Goal: Navigation & Orientation: Find specific page/section

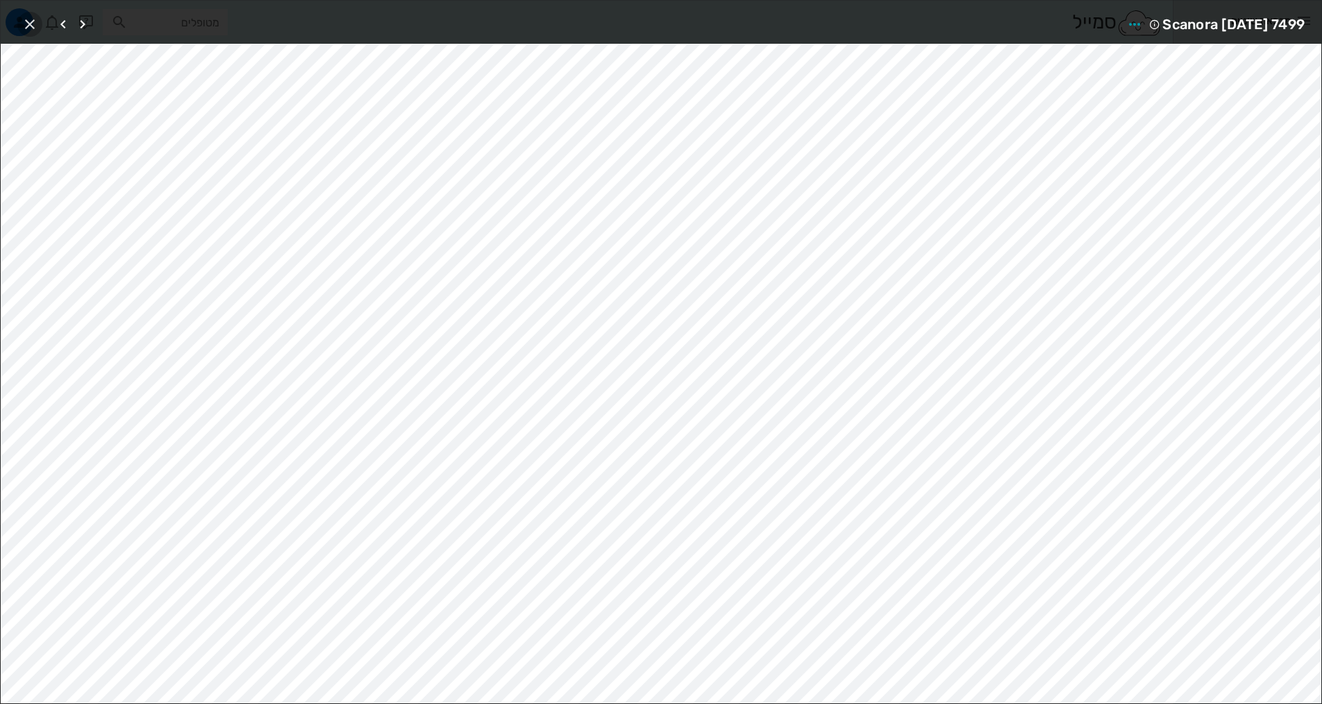
click at [25, 27] on icon "button" at bounding box center [30, 24] width 17 height 17
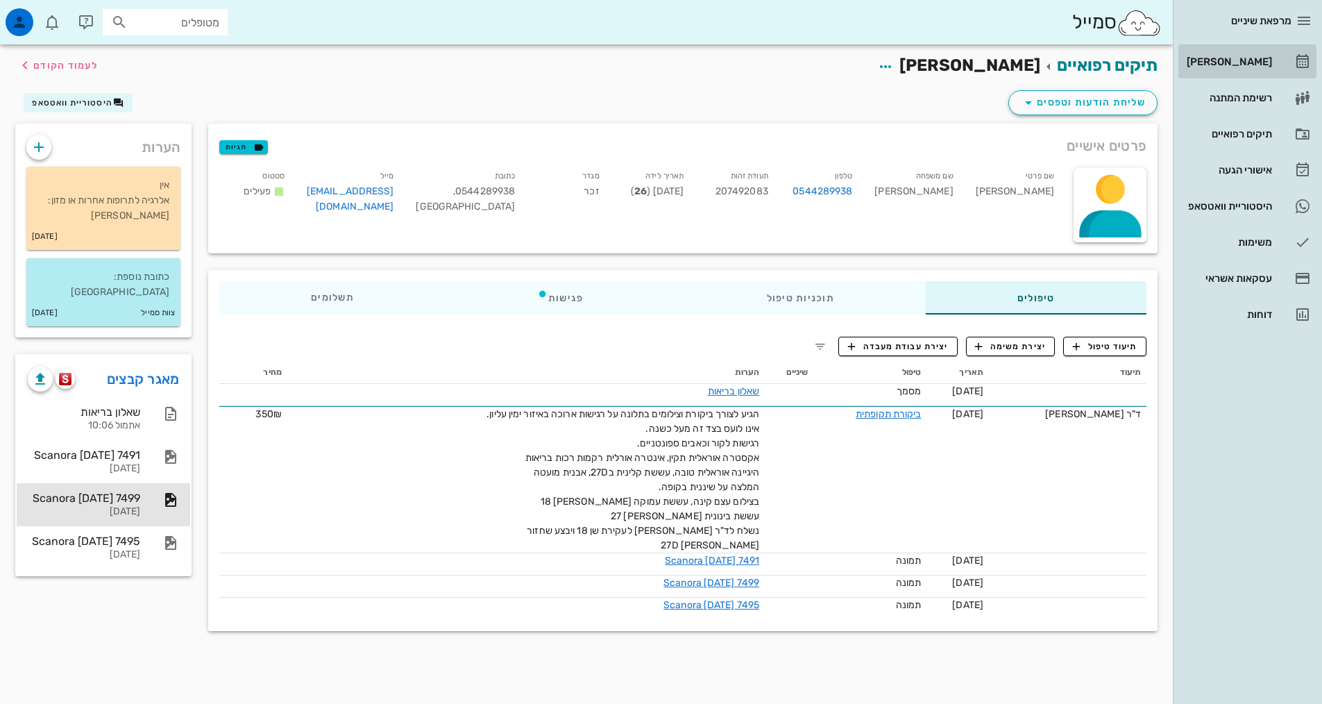
click at [1231, 60] on div "[PERSON_NAME]" at bounding box center [1228, 61] width 88 height 11
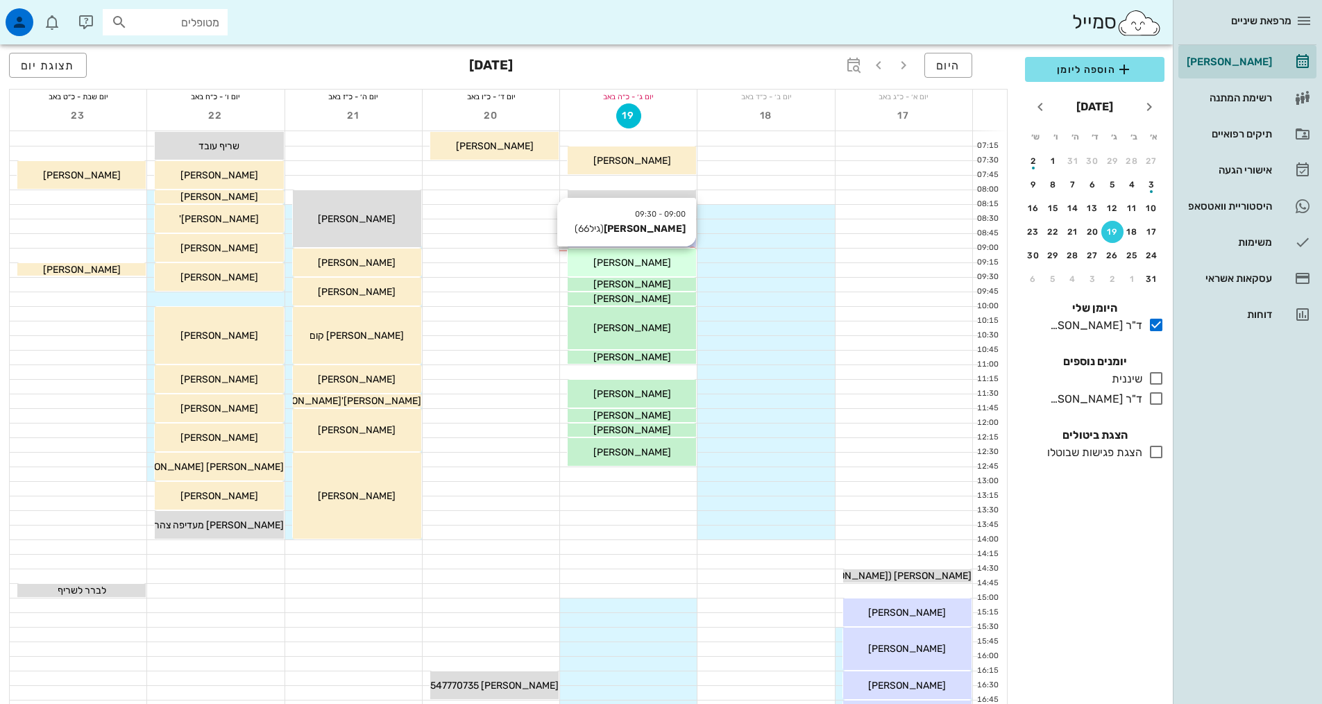
click at [648, 264] on div "[PERSON_NAME]" at bounding box center [632, 262] width 128 height 15
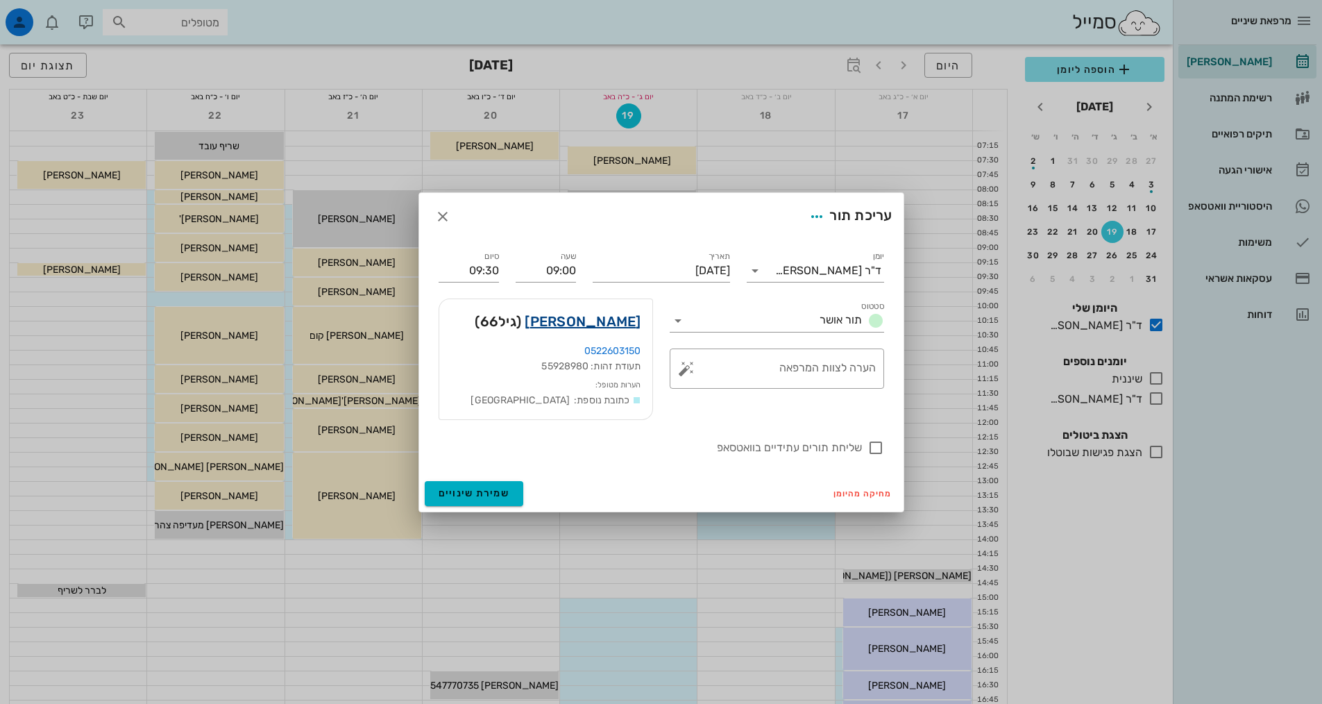
click at [618, 321] on link "[PERSON_NAME]" at bounding box center [583, 321] width 116 height 22
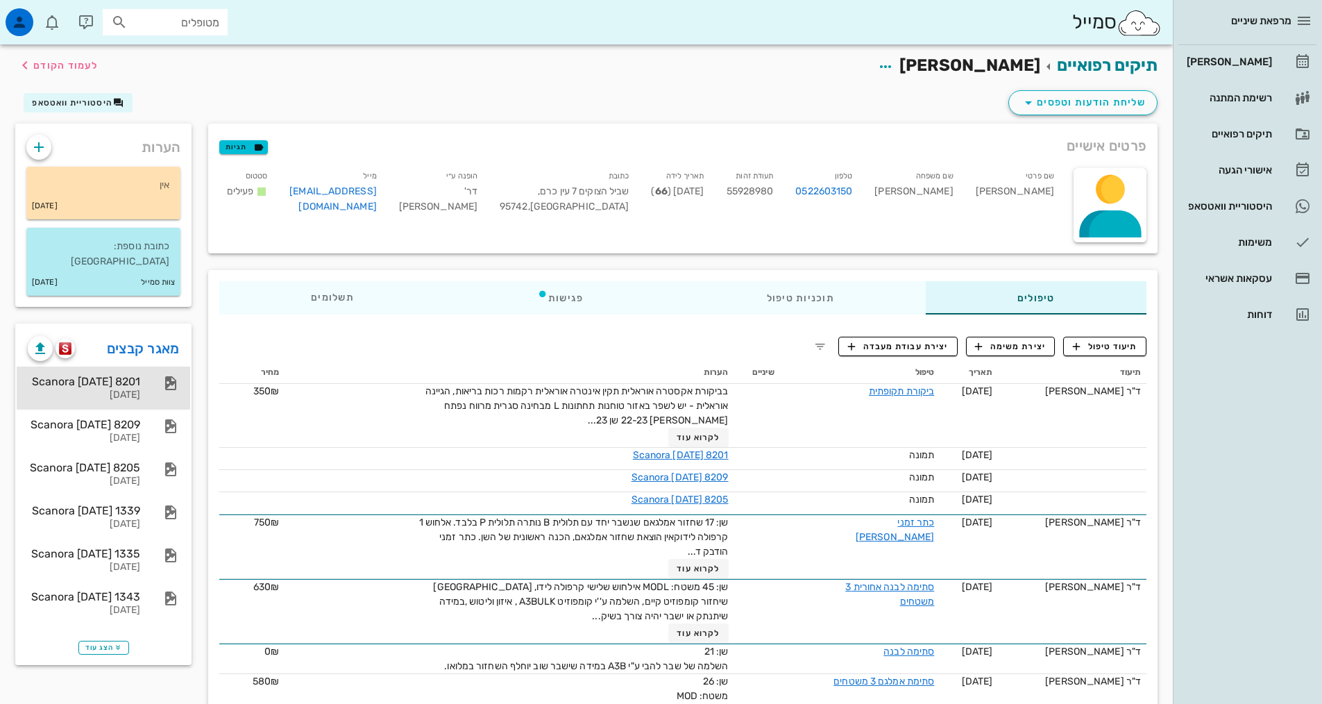
click at [119, 375] on div "Scanora [DATE] 8201" at bounding box center [84, 381] width 112 height 13
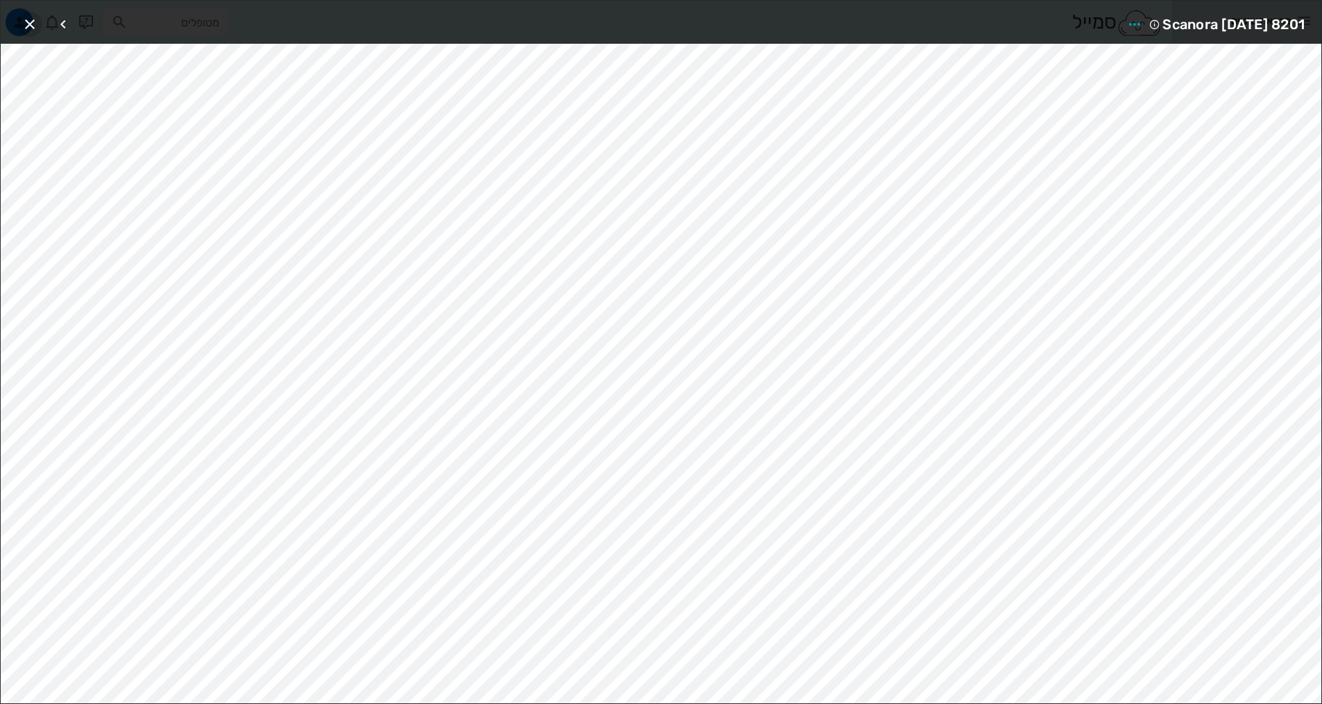
click at [32, 19] on icon "button" at bounding box center [30, 24] width 17 height 17
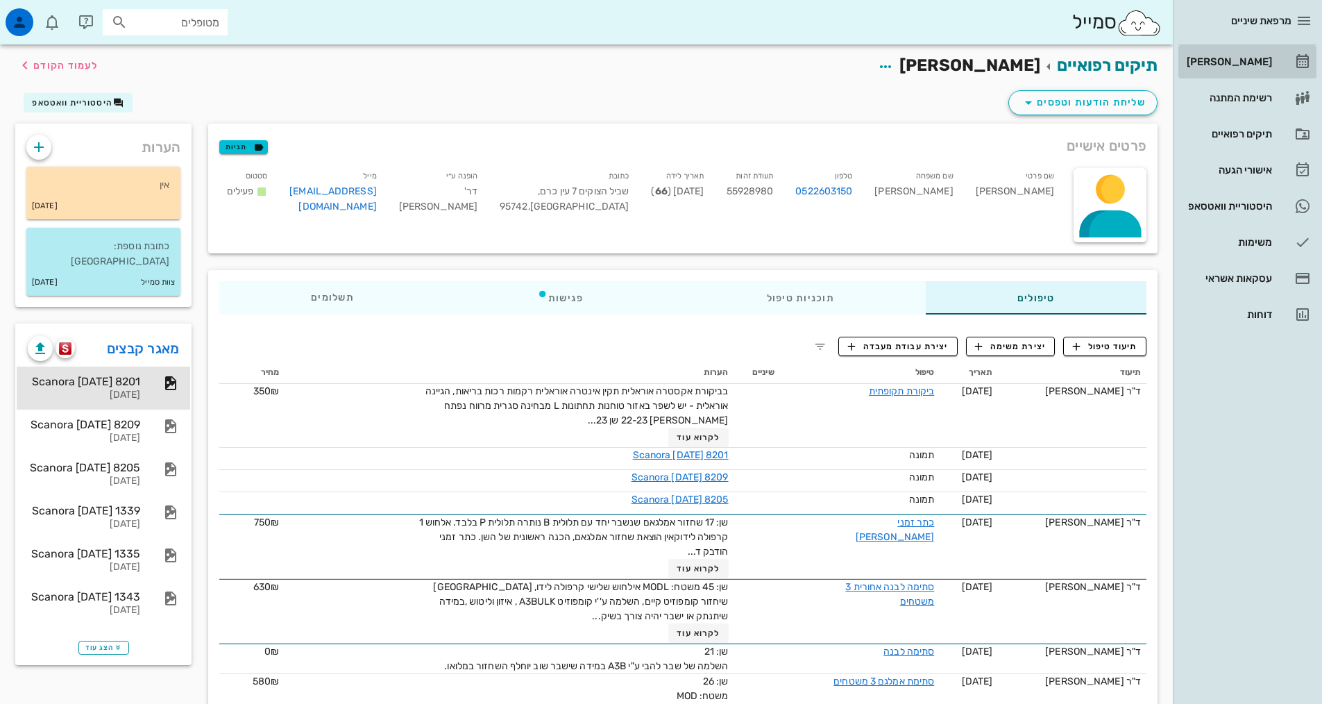
click at [1246, 59] on div "[PERSON_NAME]" at bounding box center [1228, 61] width 88 height 11
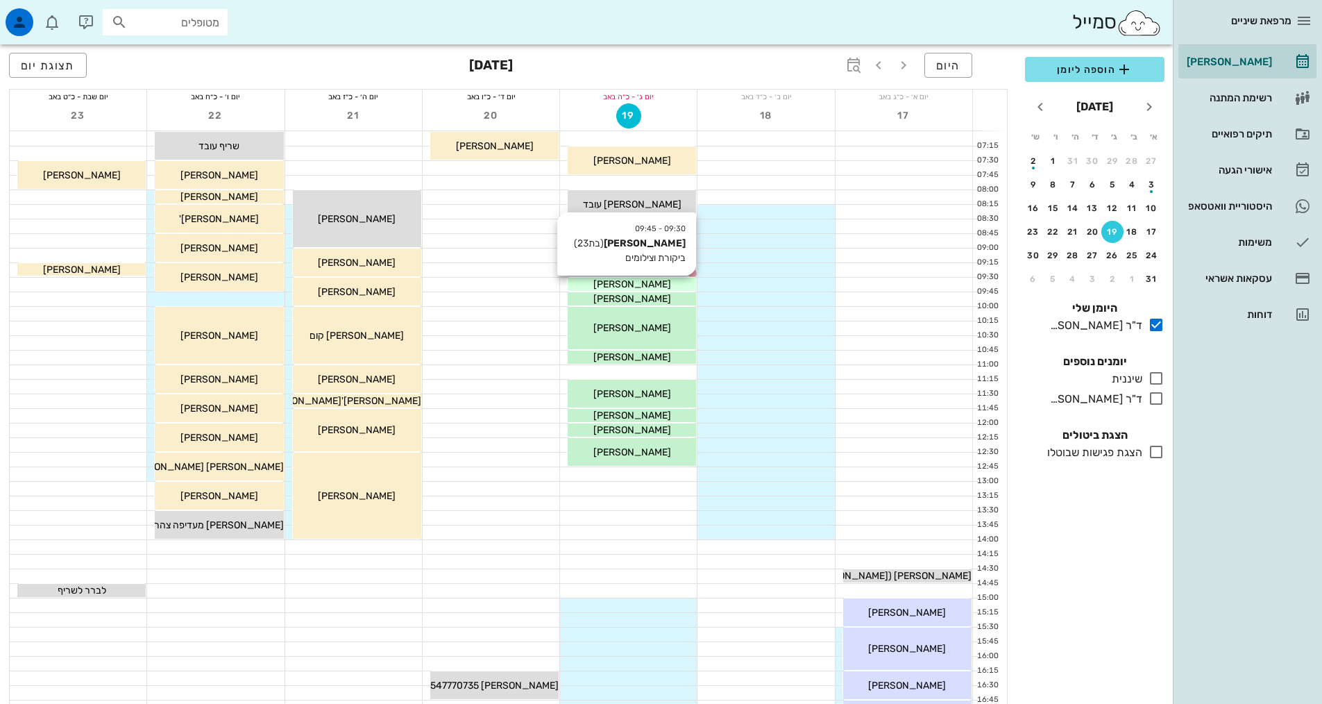
click at [614, 285] on span "[PERSON_NAME]" at bounding box center [632, 284] width 78 height 12
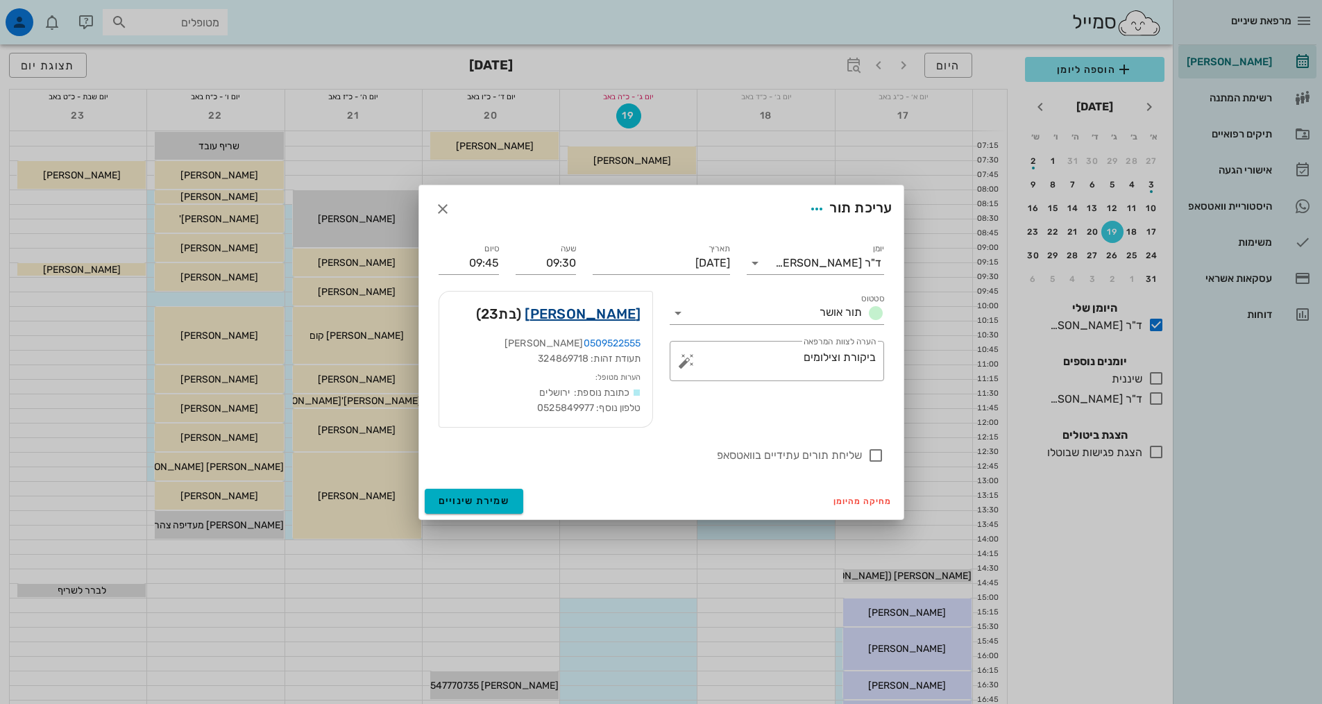
click at [610, 314] on link "[PERSON_NAME]" at bounding box center [583, 314] width 116 height 22
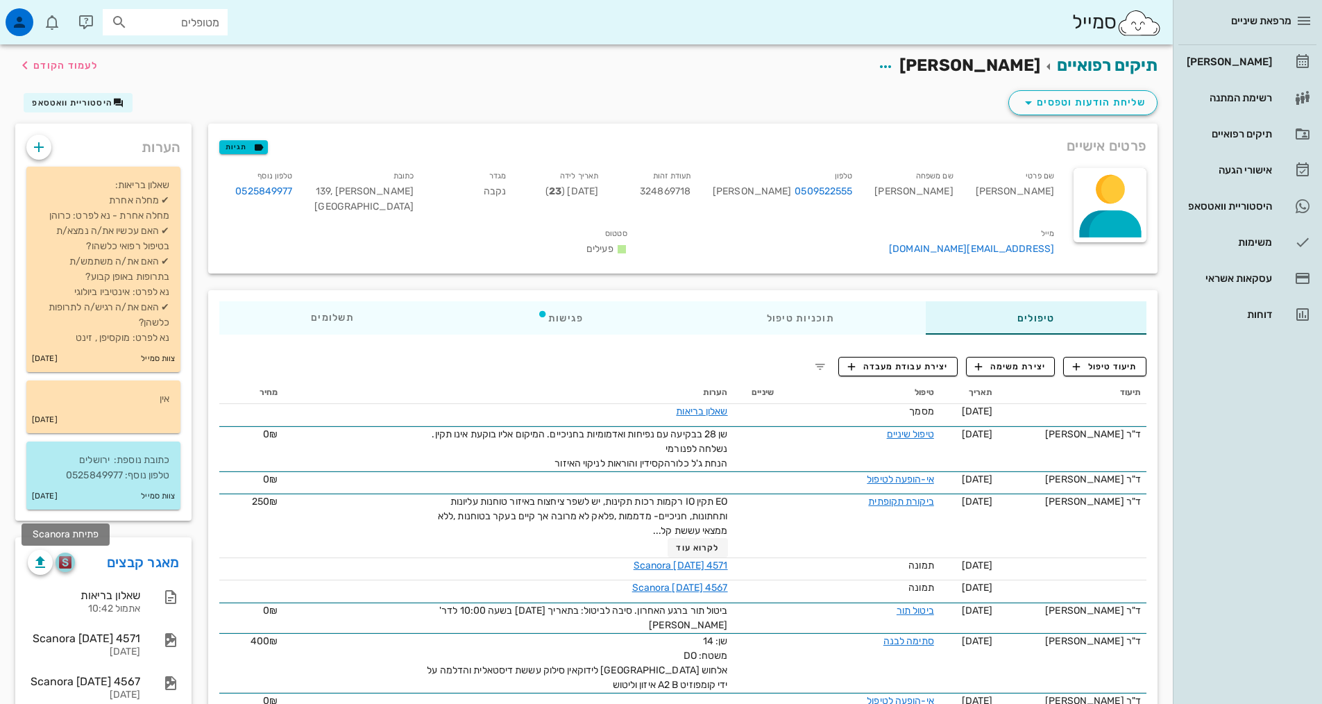
drag, startPoint x: 60, startPoint y: 560, endPoint x: 69, endPoint y: 553, distance: 10.8
click at [60, 559] on img "button" at bounding box center [65, 562] width 13 height 12
click at [1243, 61] on div "[PERSON_NAME]" at bounding box center [1228, 61] width 88 height 11
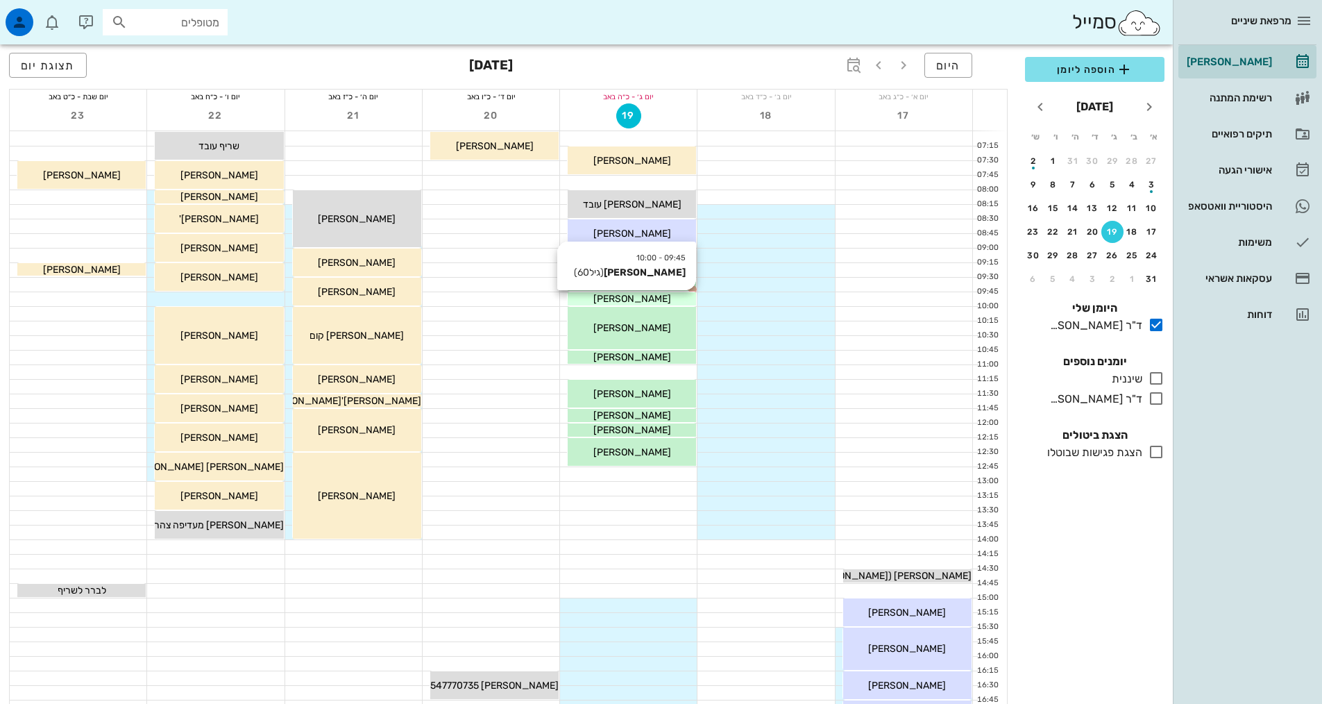
click at [668, 302] on div "[PERSON_NAME]" at bounding box center [632, 298] width 128 height 15
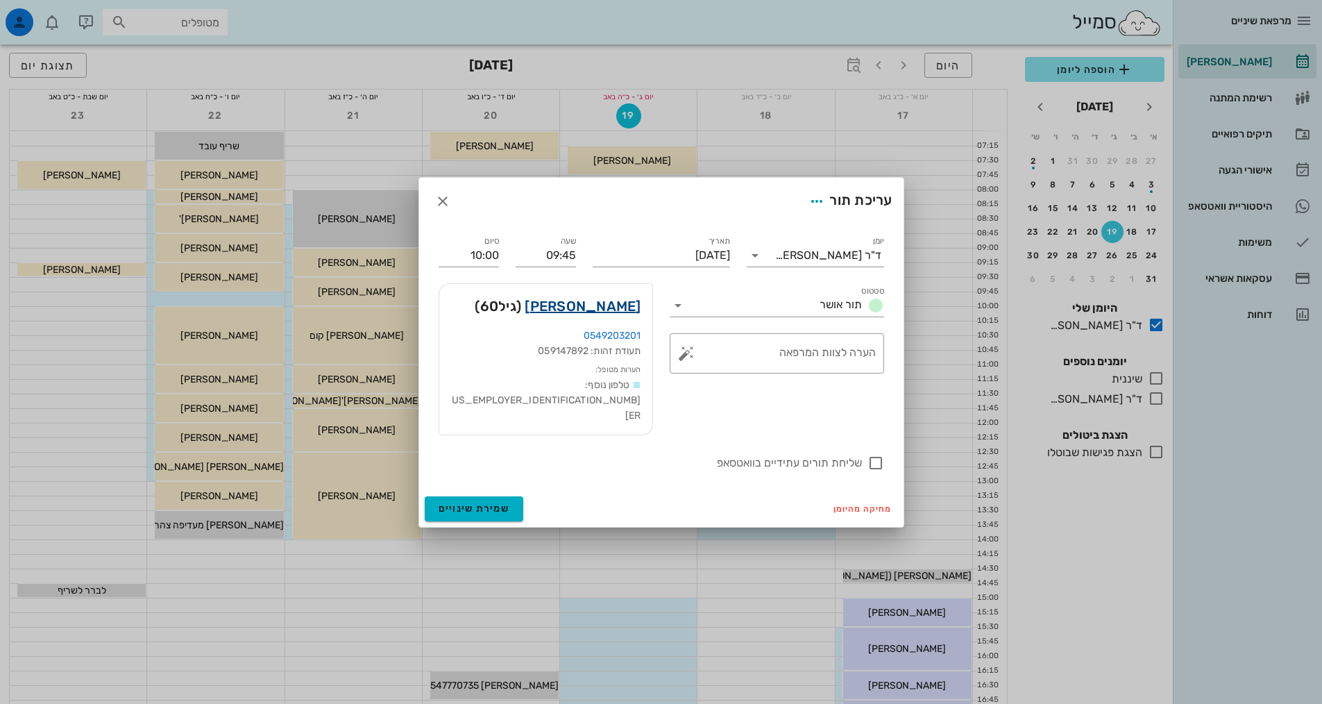
click at [605, 317] on link "[PERSON_NAME]" at bounding box center [583, 306] width 116 height 22
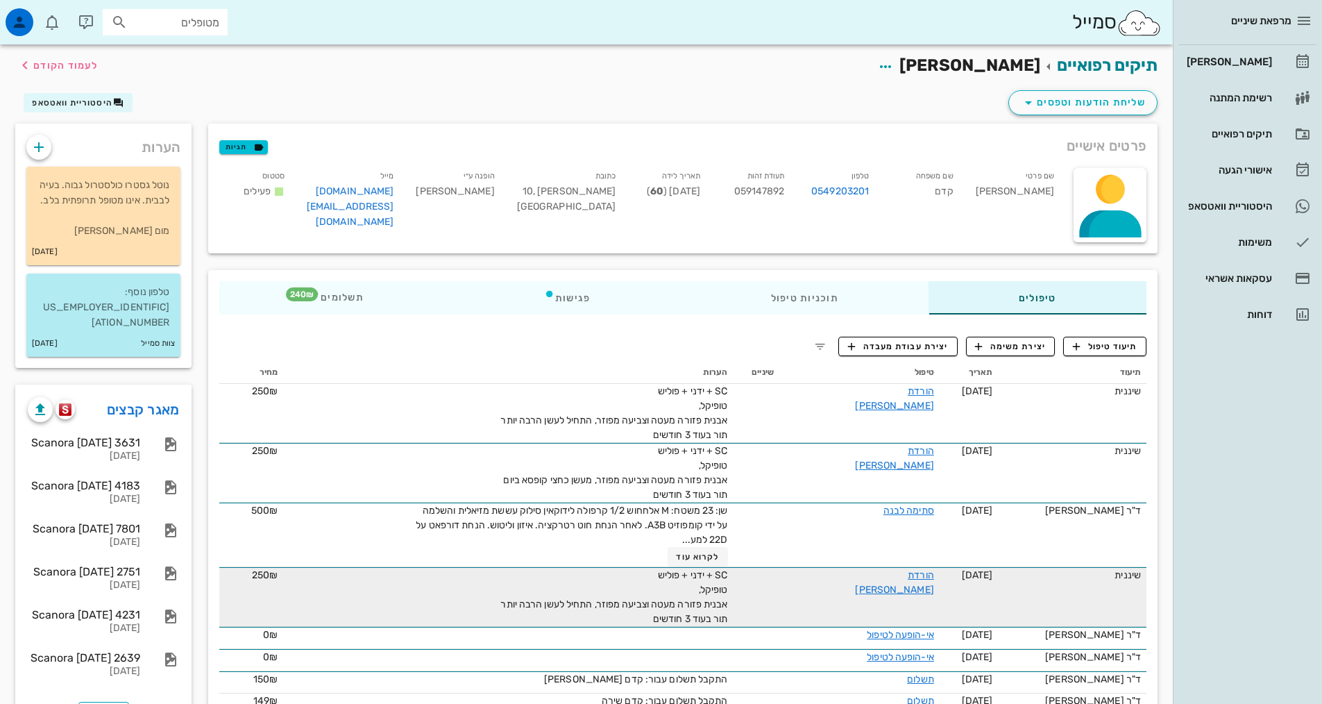
scroll to position [69, 0]
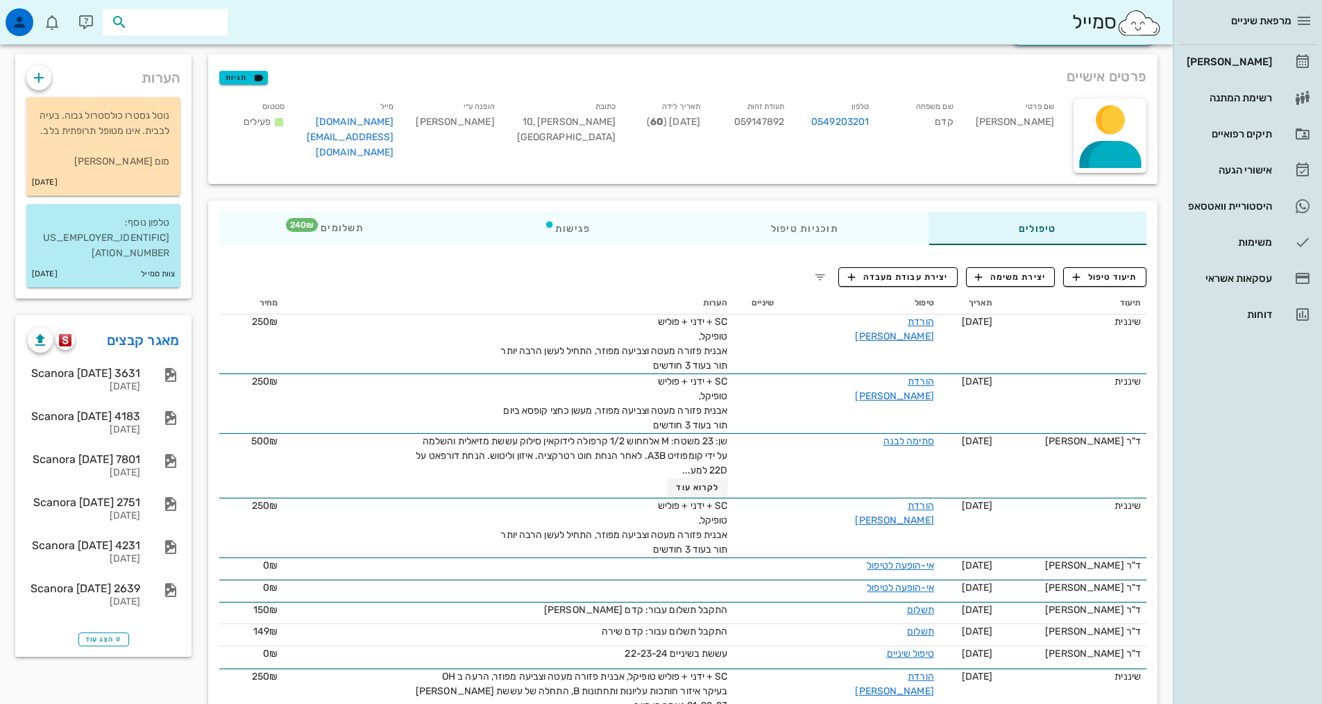
click at [188, 17] on input "text" at bounding box center [174, 22] width 89 height 18
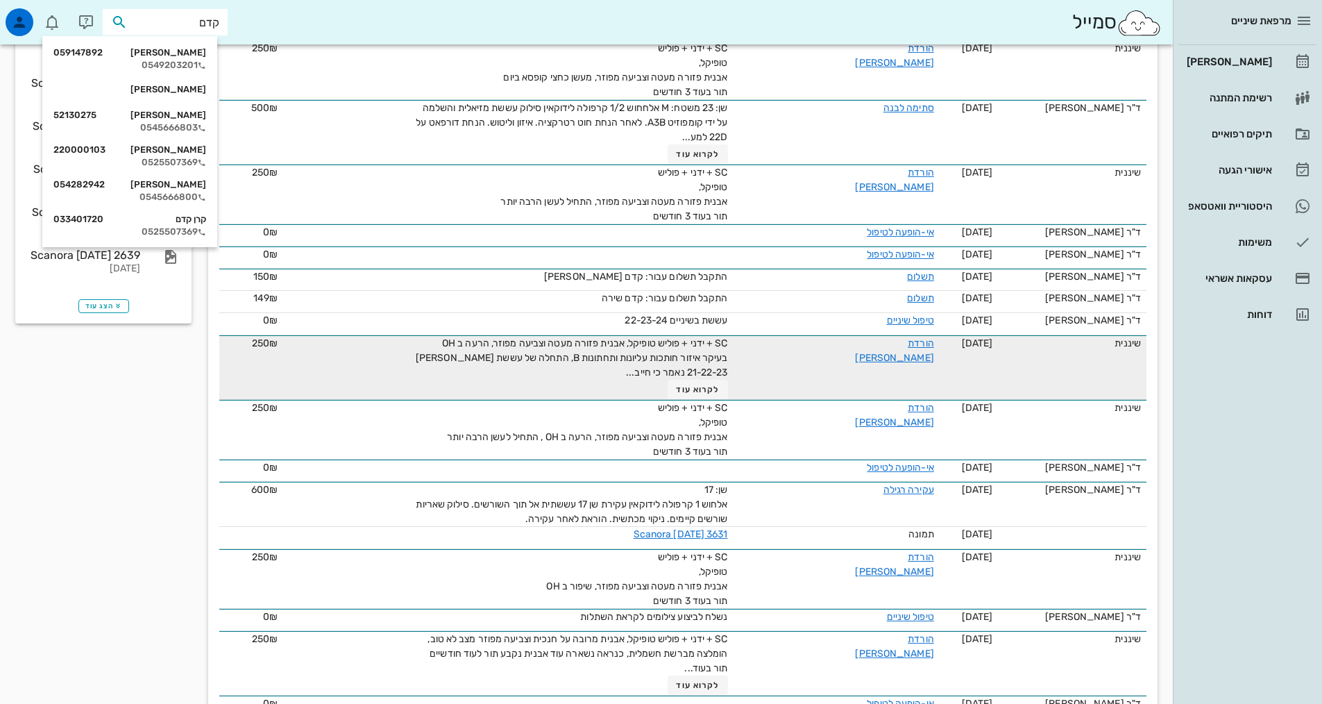
scroll to position [416, 0]
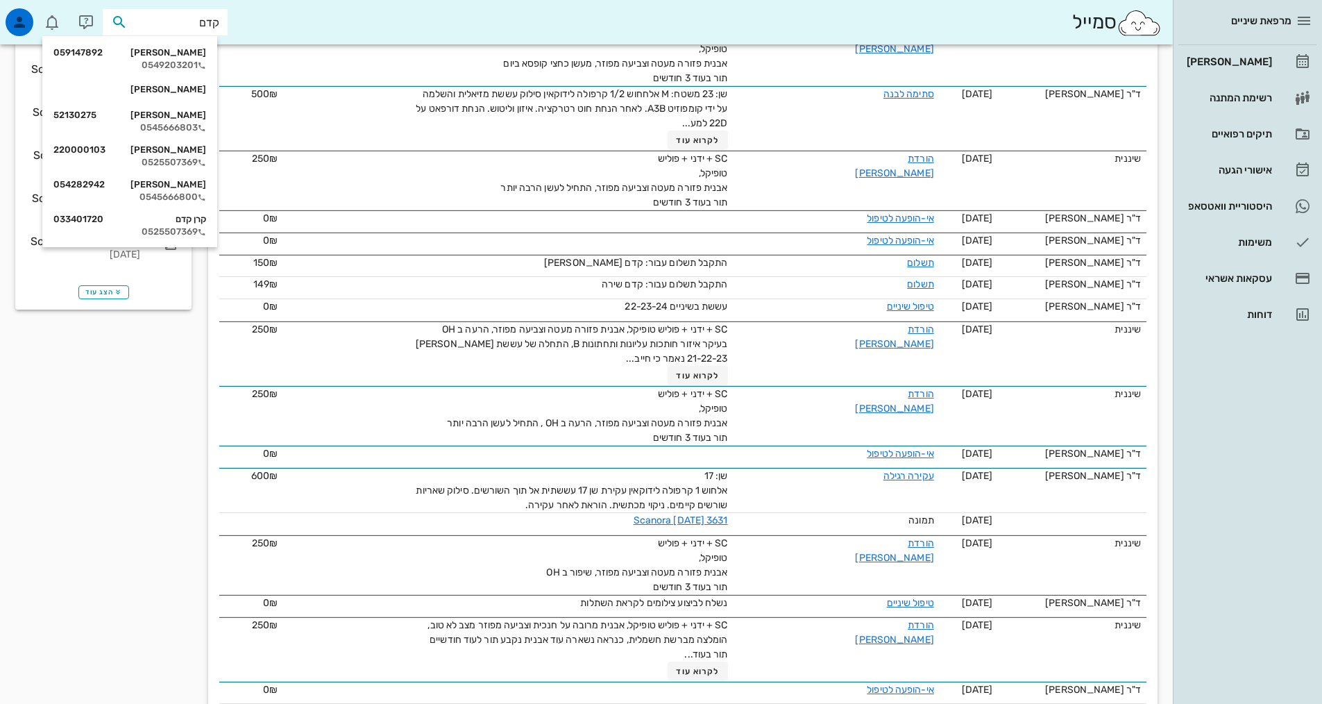
type input "קדם"
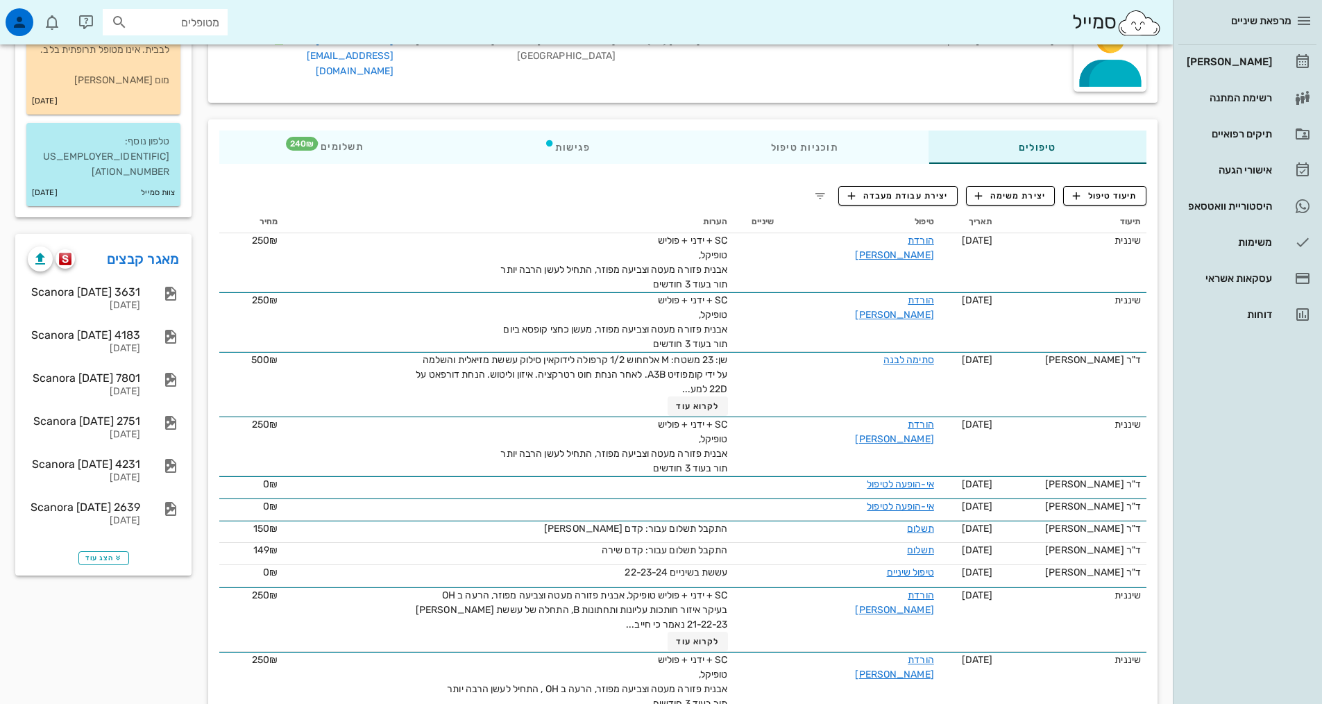
scroll to position [208, 0]
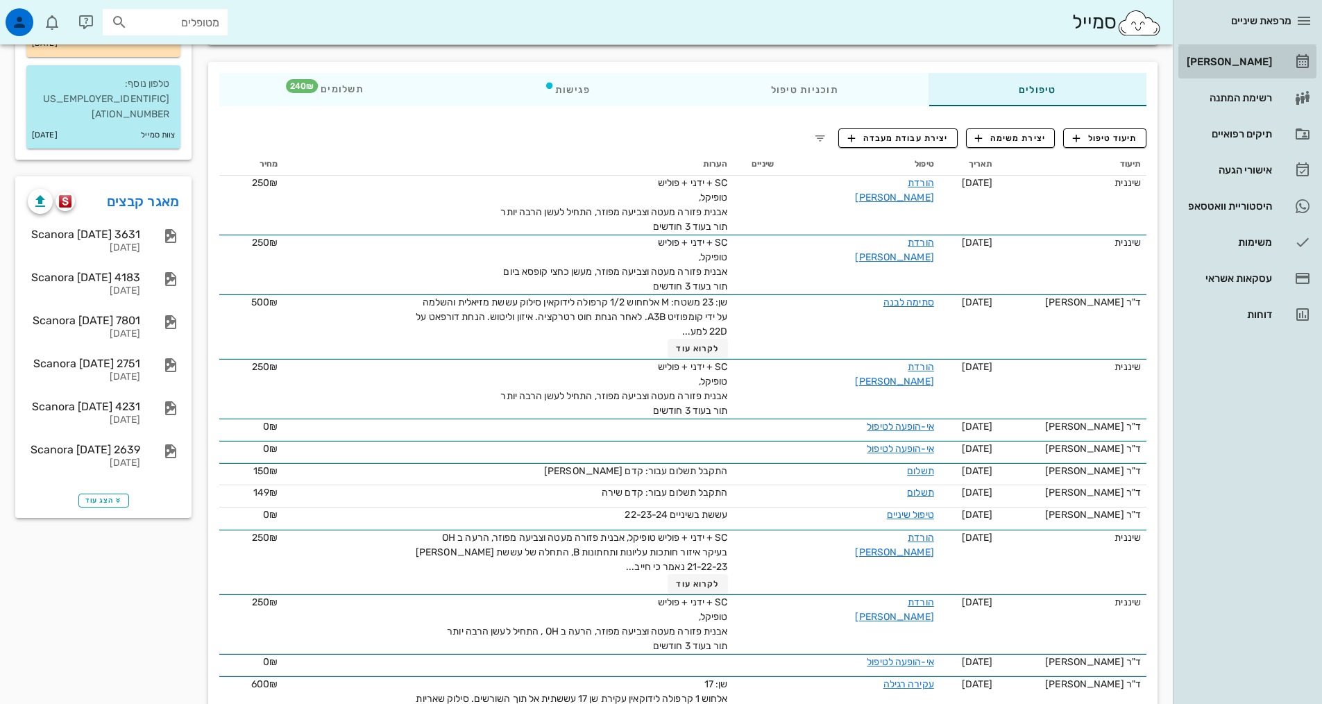
click at [1250, 60] on div "[PERSON_NAME]" at bounding box center [1228, 61] width 88 height 11
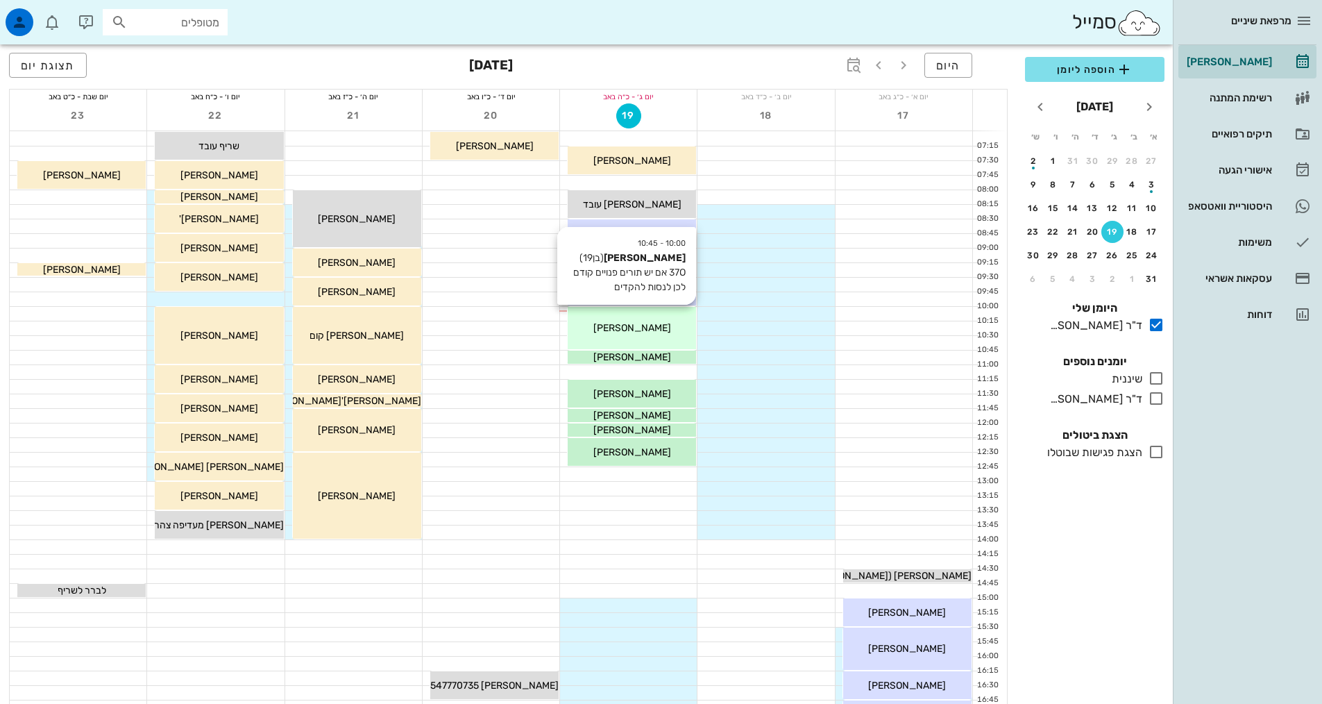
click at [609, 336] on div "10:00 - 10:45 [PERSON_NAME] (בן 19 ) 37O אם יש תורים פנויים קודם לכן לנסות להקד…" at bounding box center [632, 328] width 128 height 42
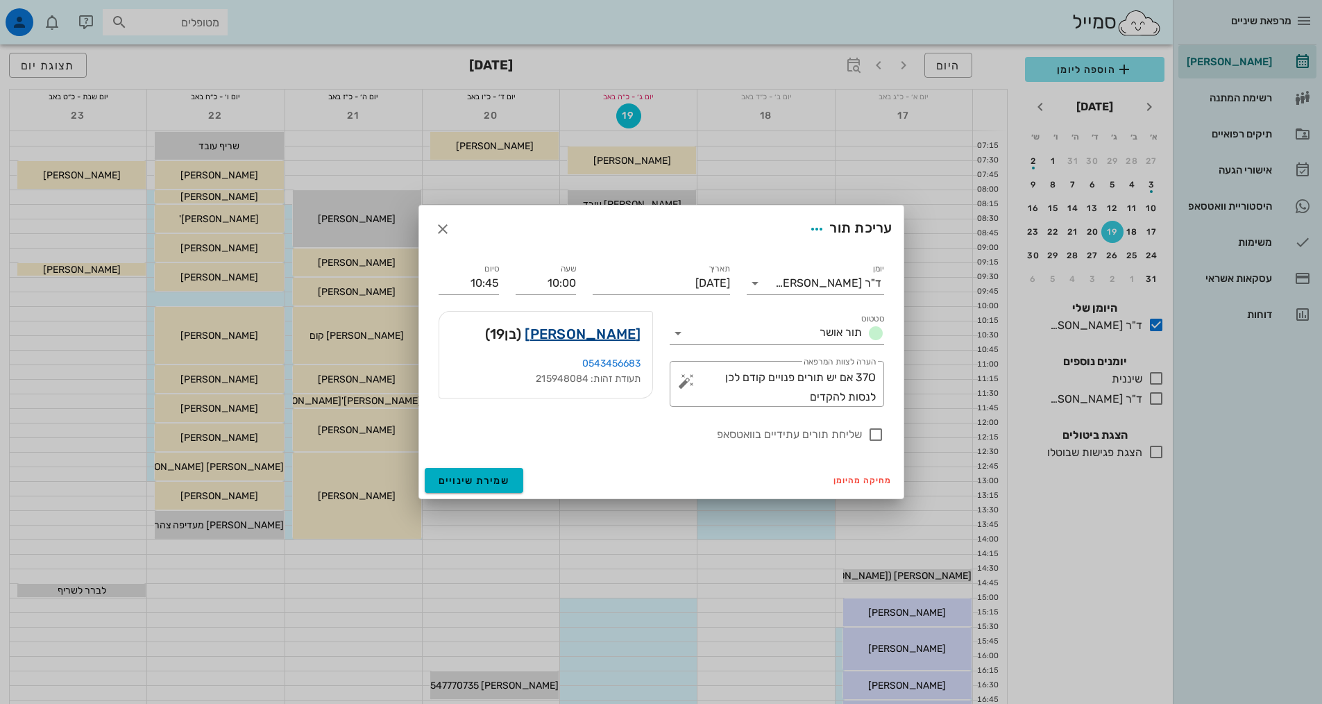
click at [611, 335] on link "[PERSON_NAME]" at bounding box center [583, 334] width 116 height 22
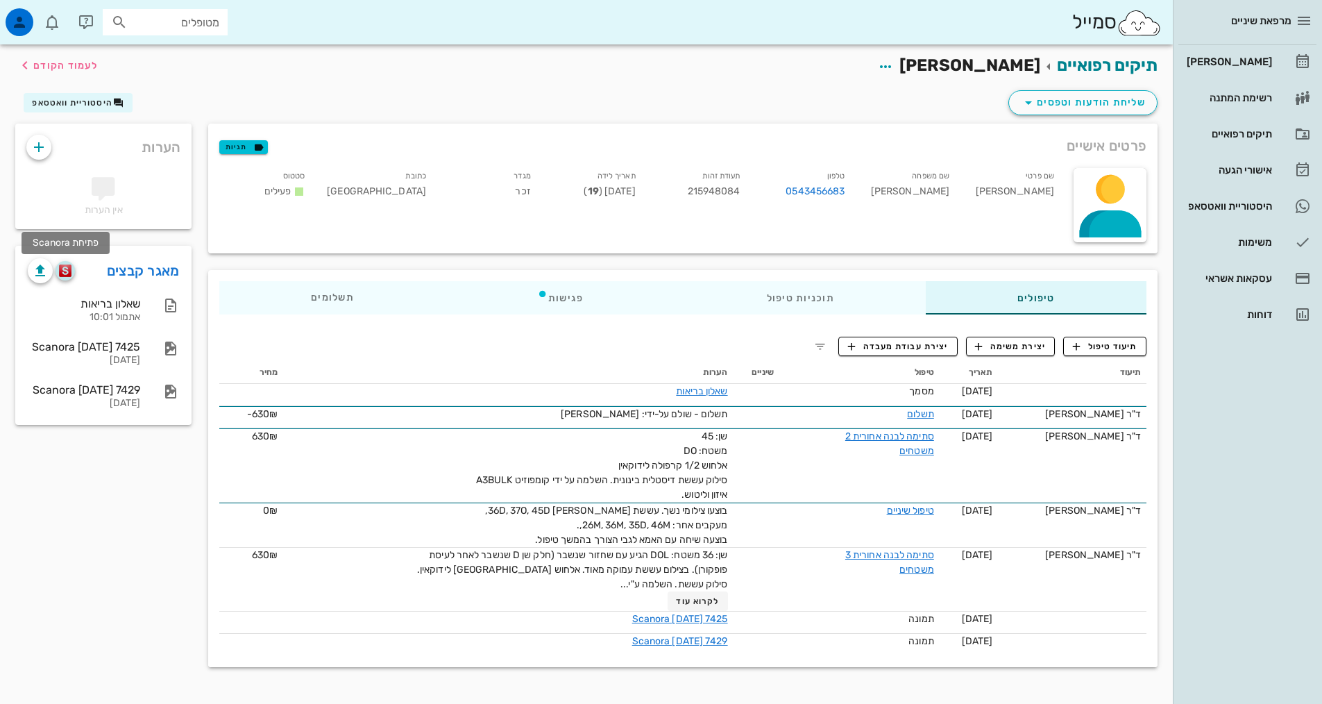
click at [62, 269] on img "button" at bounding box center [65, 270] width 13 height 12
